Goal: Understand process/instructions: Learn how to perform a task or action

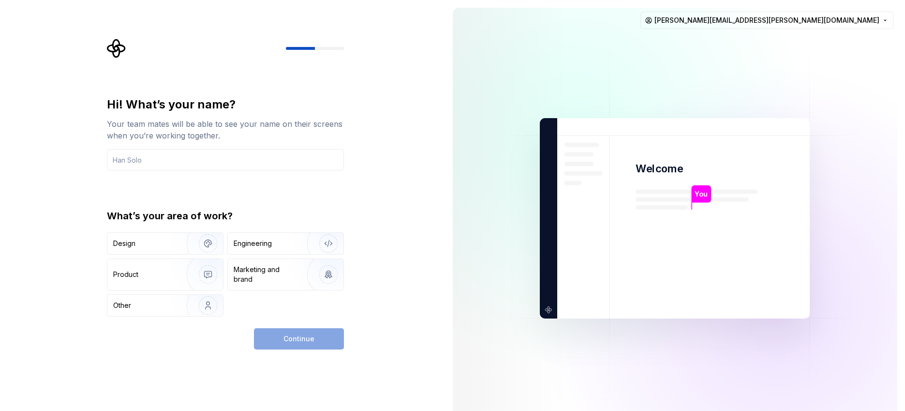
click at [351, 34] on div "Hi! What’s your name? Your team mates will be able to see your name on their sc…" at bounding box center [222, 218] width 445 height 436
click at [114, 47] on icon "Supernova Logo" at bounding box center [116, 48] width 18 height 18
click at [335, 361] on div "Hi! What’s your name? Your team mates will be able to see your name on their sc…" at bounding box center [222, 218] width 445 height 436
click at [327, 350] on div "Hi! What’s your name? Your team mates will be able to see your name on their sc…" at bounding box center [222, 218] width 445 height 436
drag, startPoint x: 324, startPoint y: 342, endPoint x: 319, endPoint y: 341, distance: 5.4
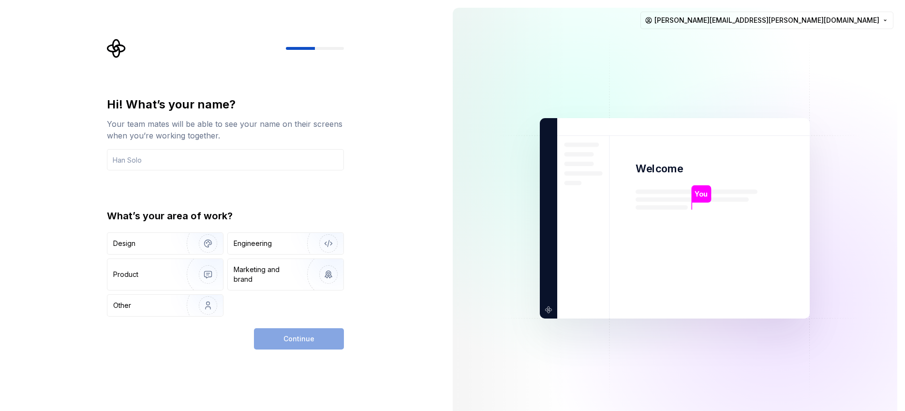
click at [323, 342] on div "Continue" at bounding box center [299, 338] width 90 height 21
